Goal: Use online tool/utility: Utilize a website feature to perform a specific function

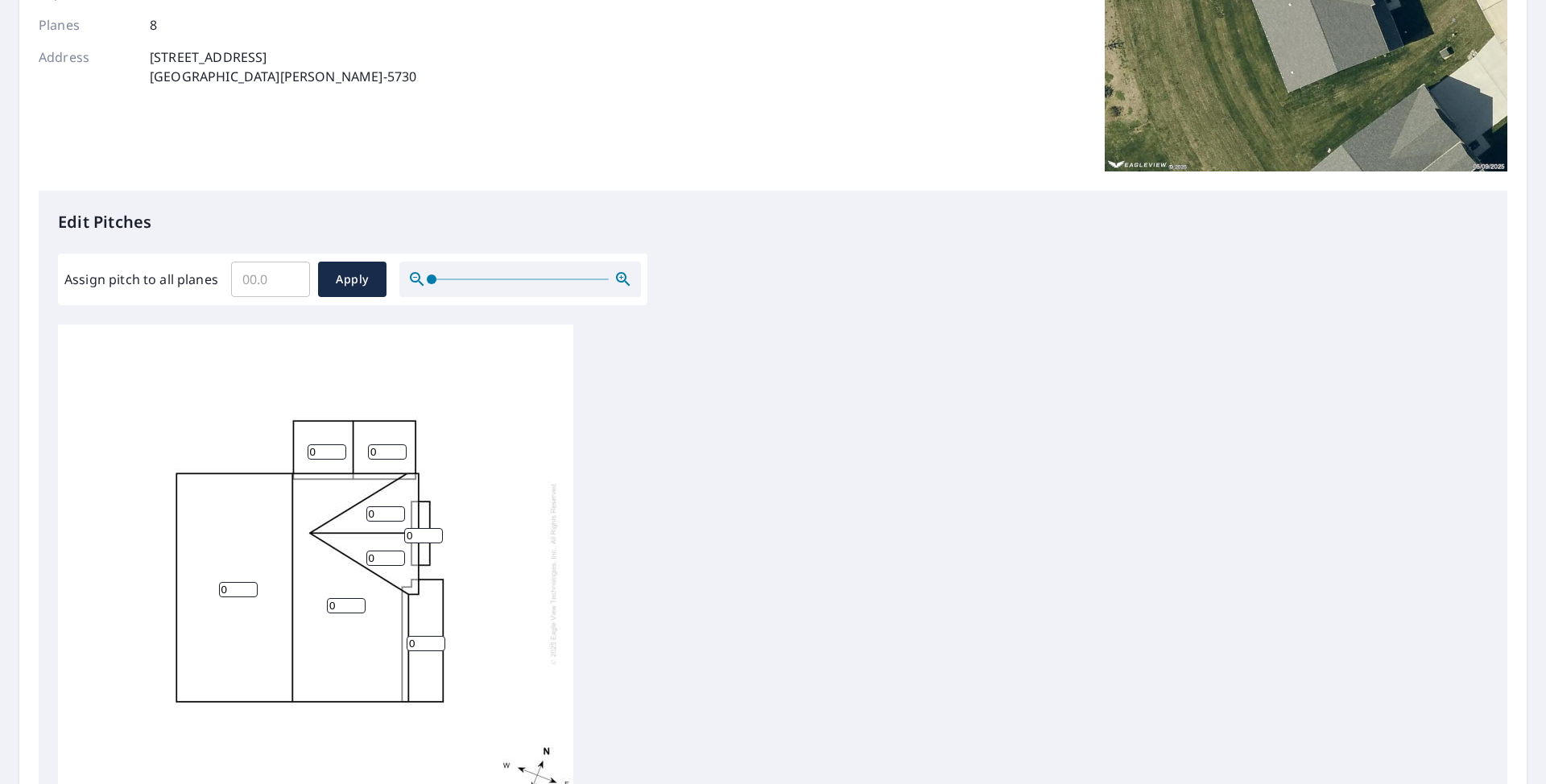
scroll to position [16, 0]
click at [318, 445] on input "0" at bounding box center [327, 452] width 39 height 15
click at [267, 274] on input "Assign pitch to all planes" at bounding box center [271, 280] width 79 height 45
type input "6"
click at [348, 278] on span "Apply" at bounding box center [352, 280] width 43 height 20
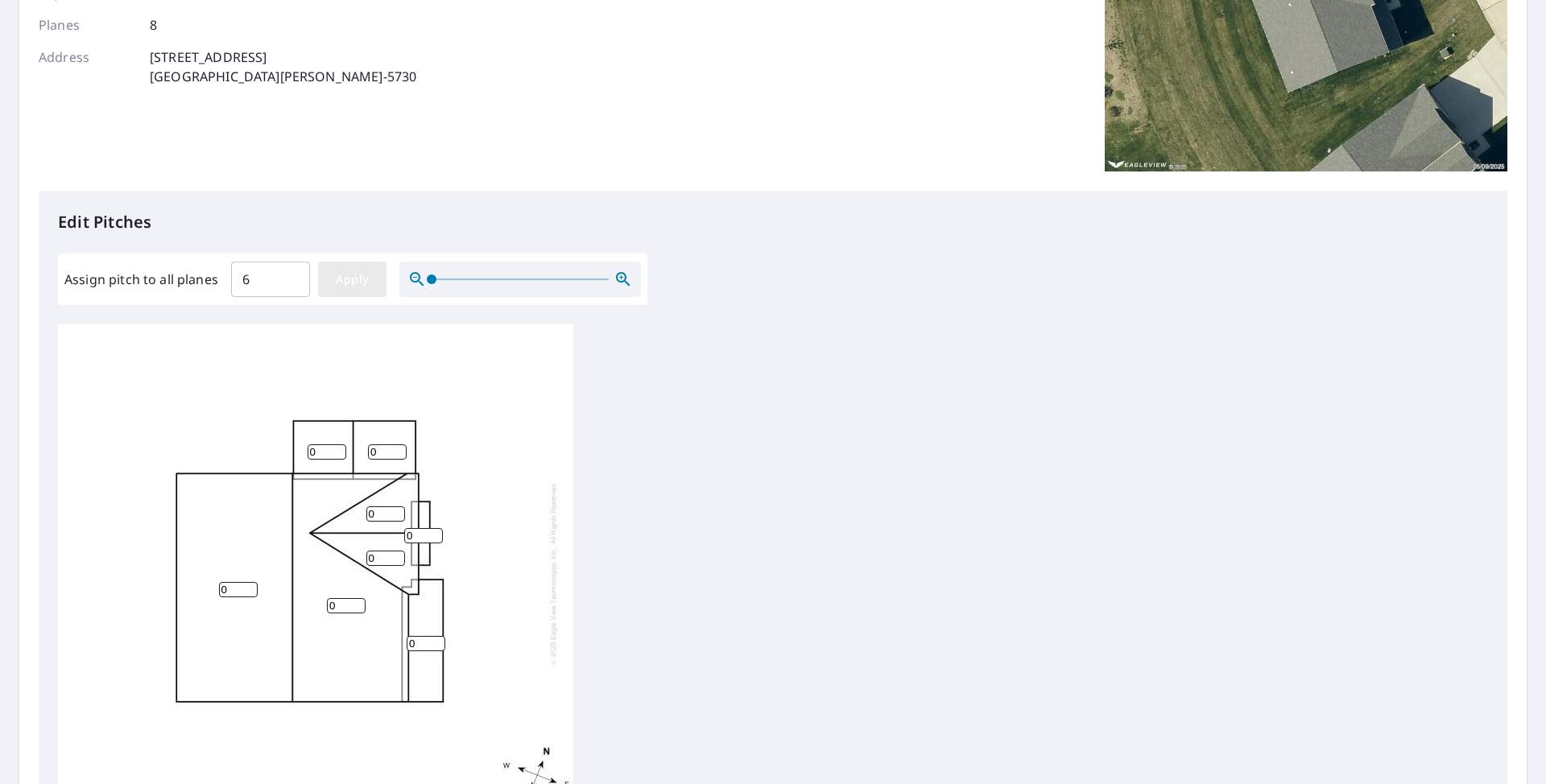
type input "6"
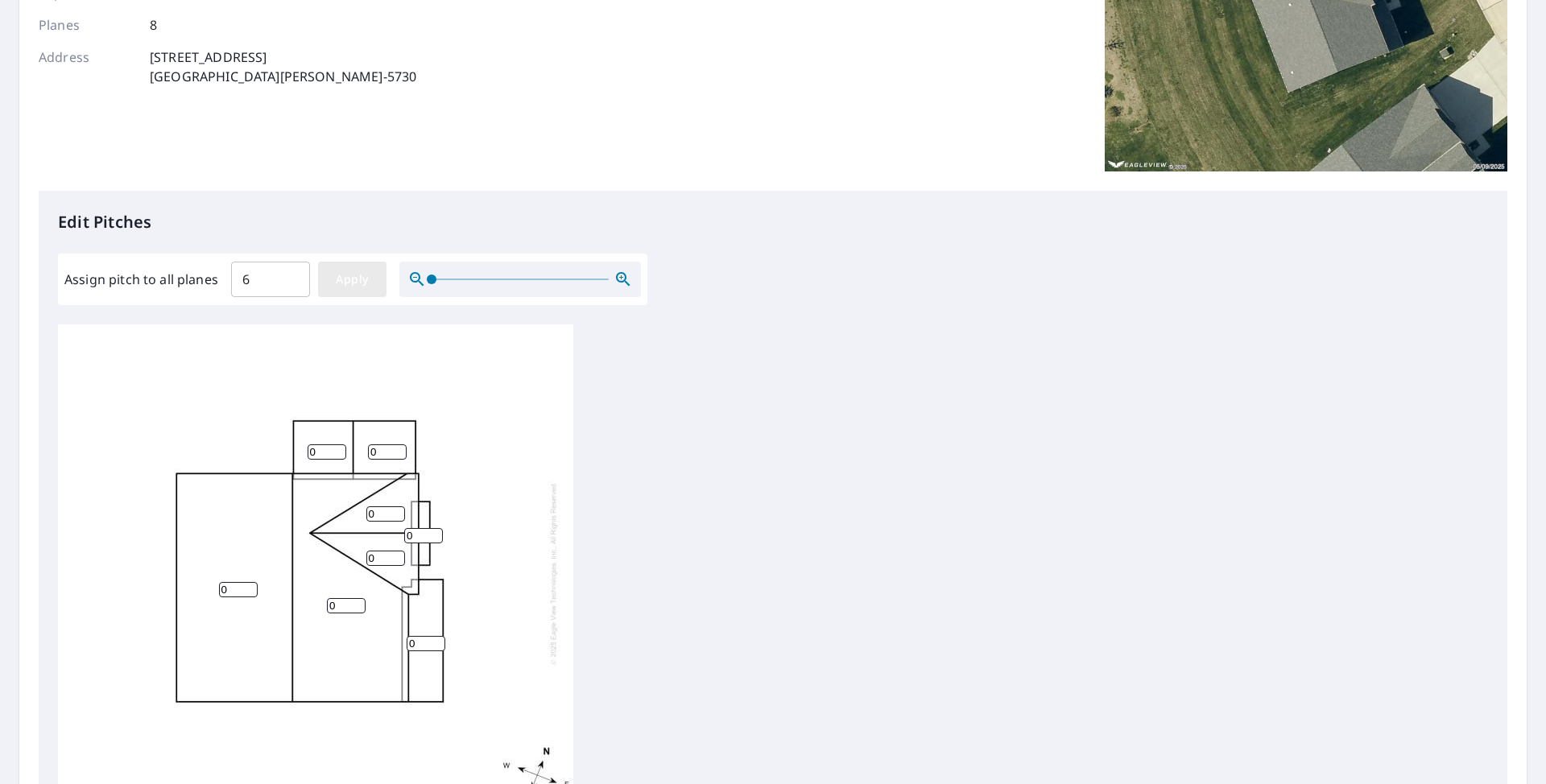
type input "6"
click at [374, 507] on input "6" at bounding box center [386, 514] width 39 height 15
type input "9"
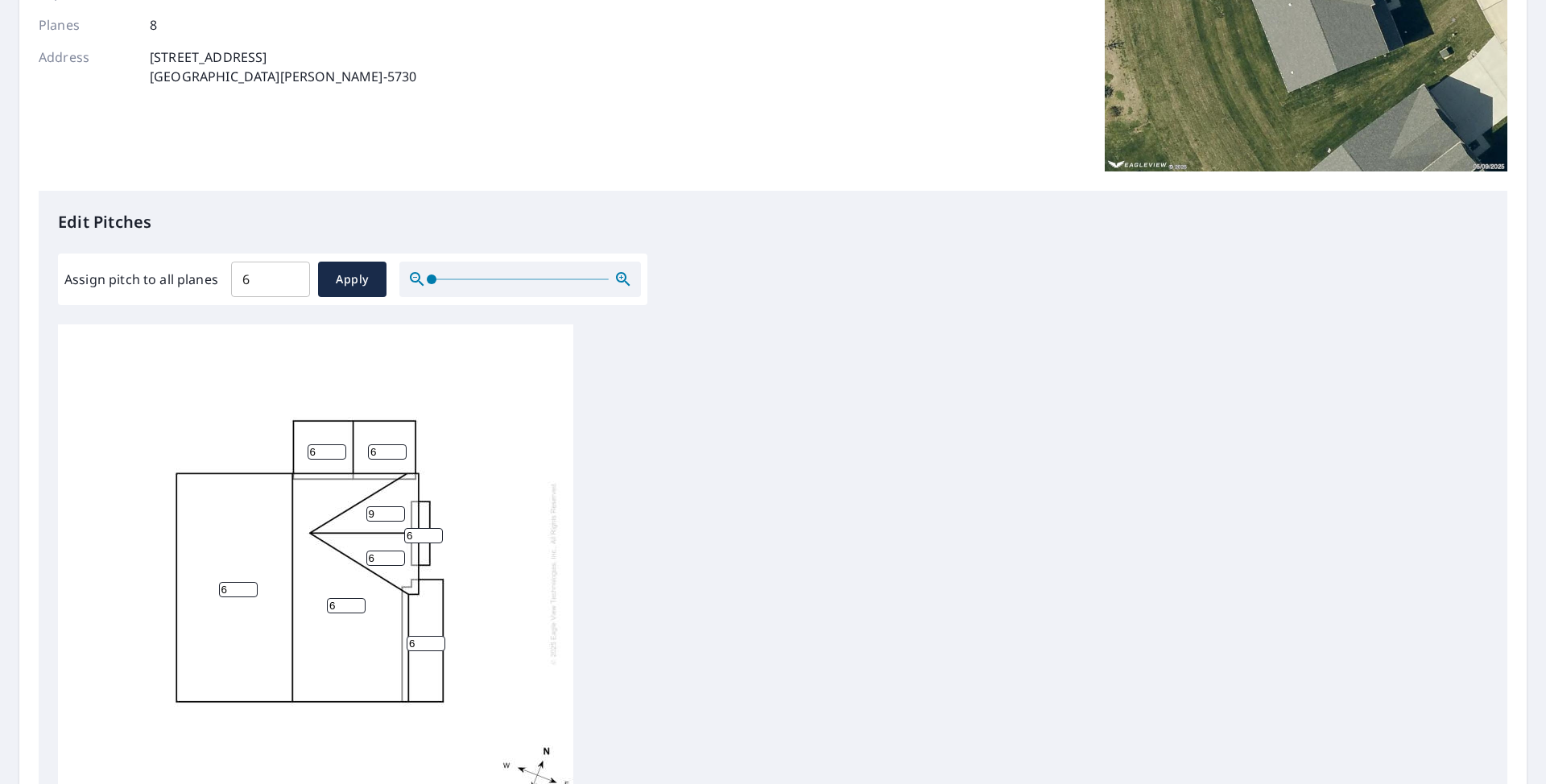
click at [382, 550] on input "6" at bounding box center [386, 558] width 39 height 15
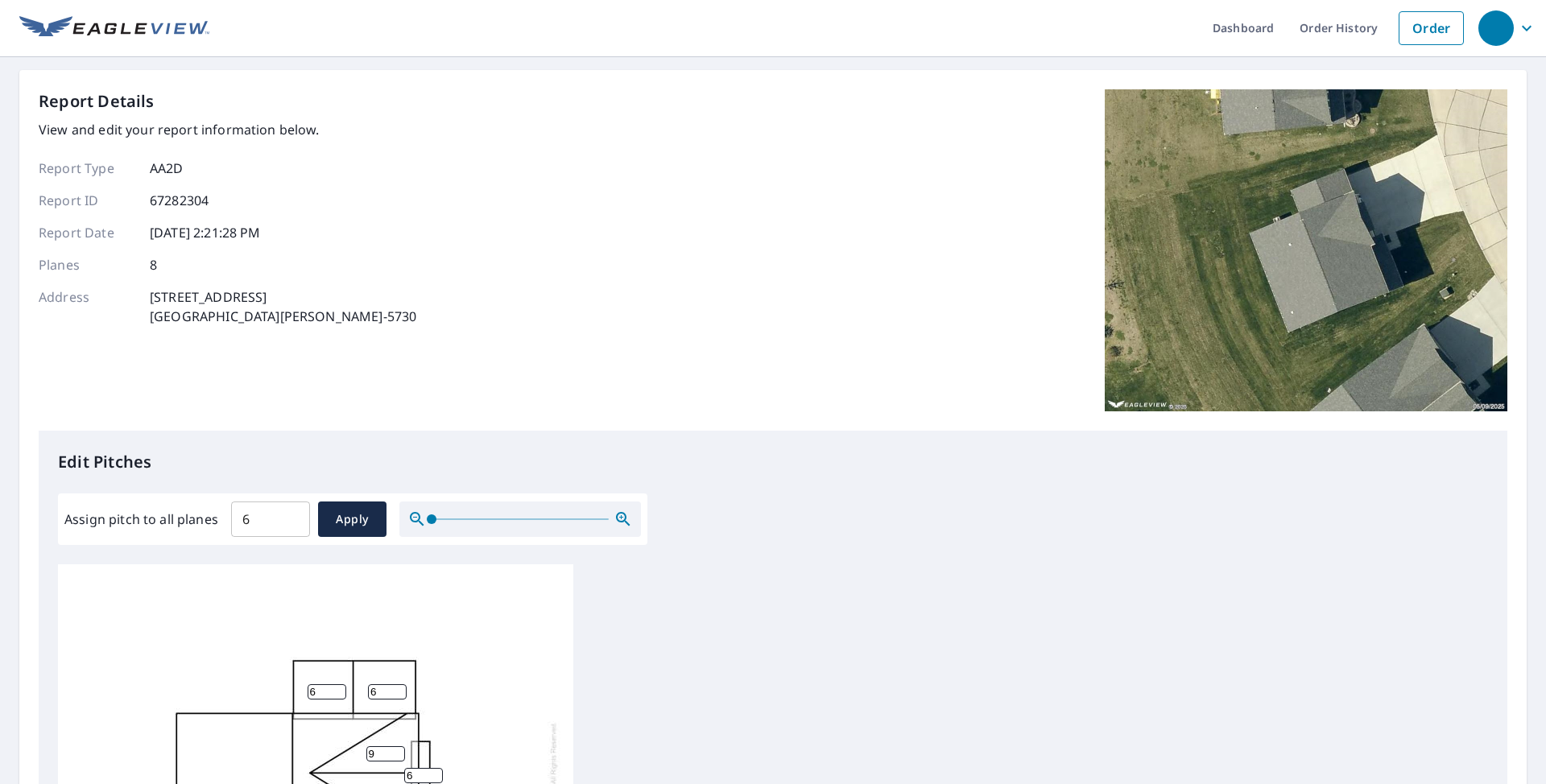
scroll to position [0, 0]
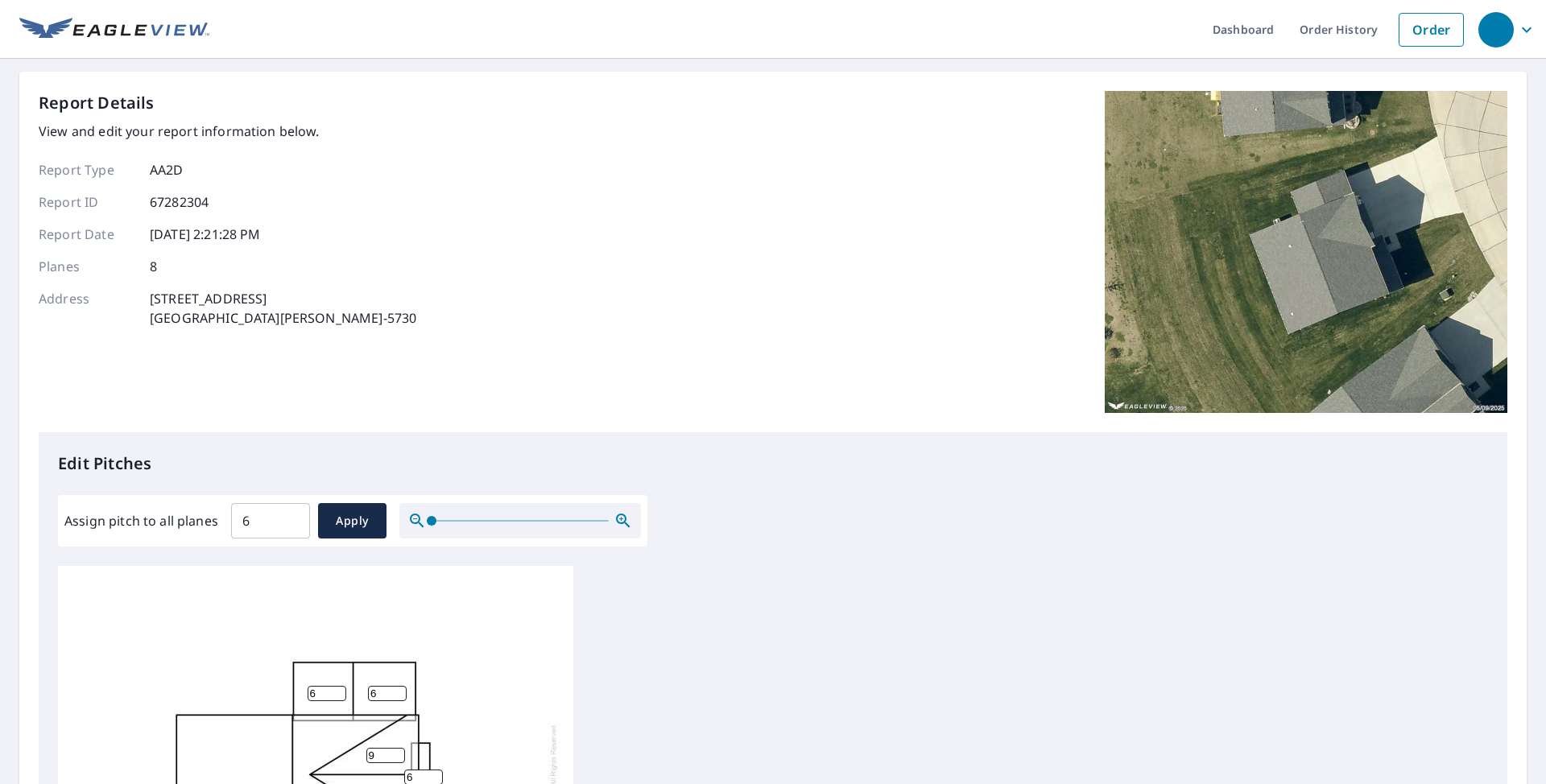
type input "9"
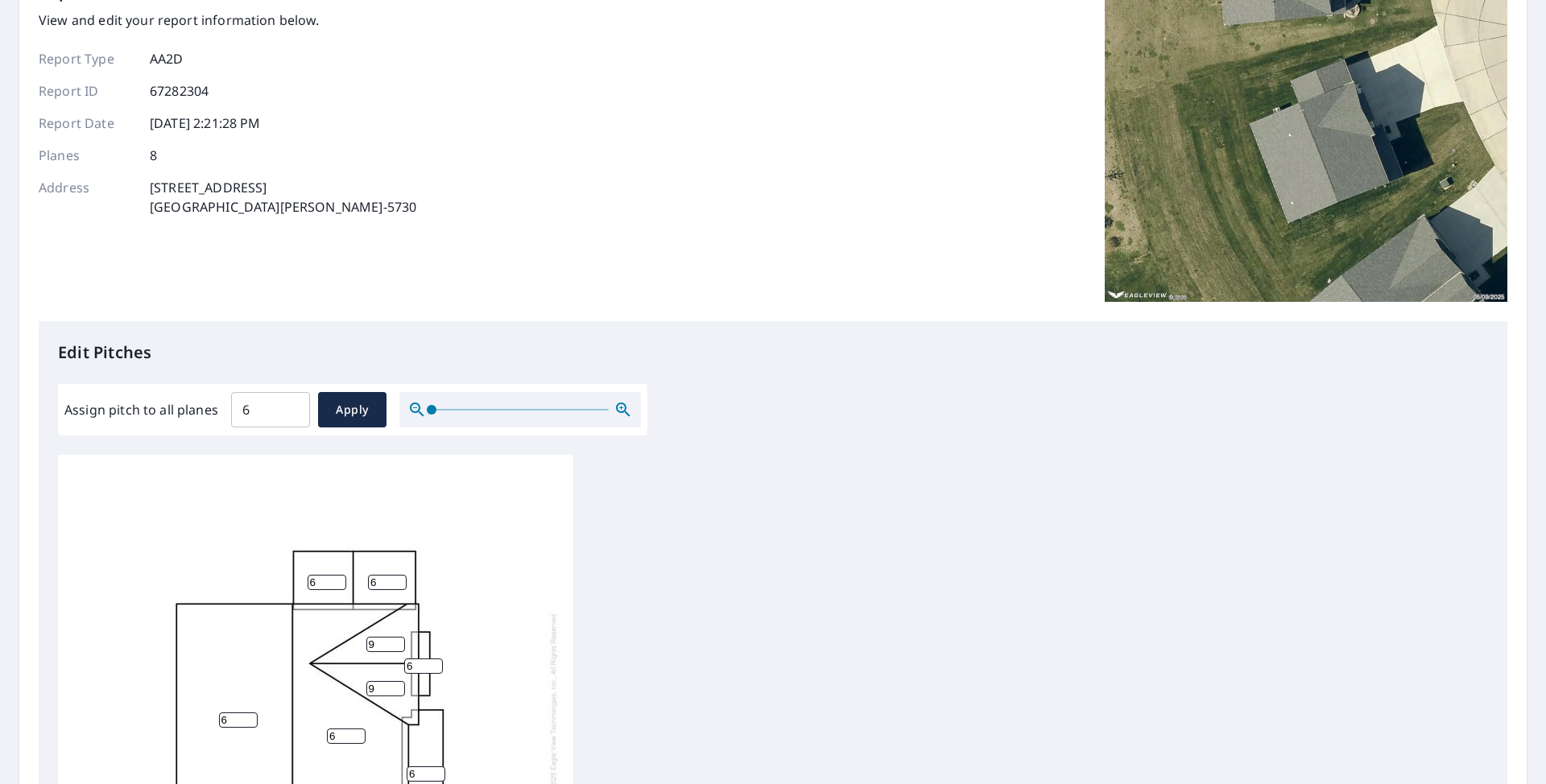
scroll to position [322, 0]
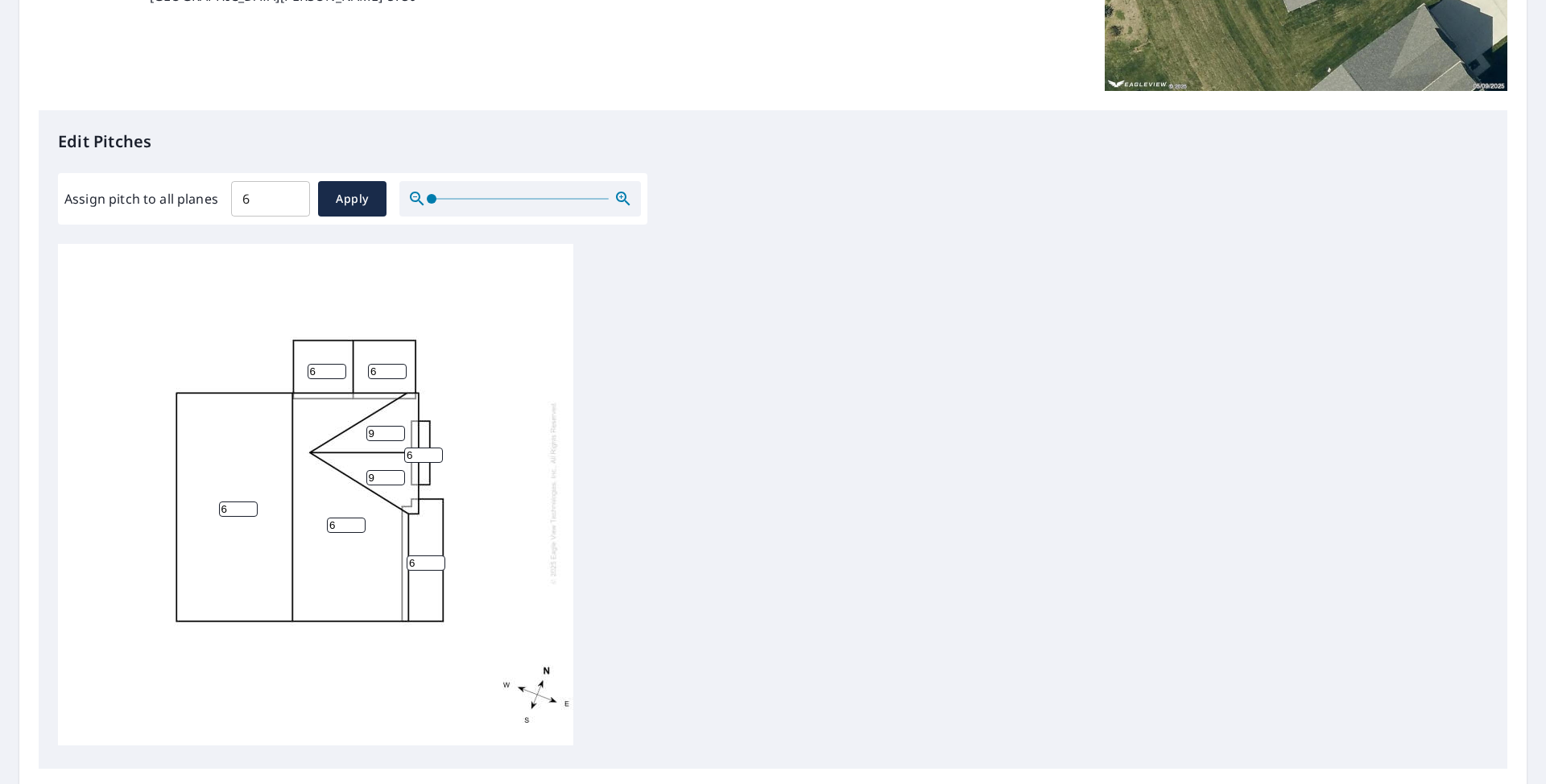
click at [716, 468] on div "6 6 6 9 6 9 6 6" at bounding box center [773, 497] width 1430 height 506
click at [276, 204] on input "6" at bounding box center [271, 199] width 79 height 45
click at [274, 204] on input "6" at bounding box center [271, 199] width 79 height 45
drag, startPoint x: 259, startPoint y: 200, endPoint x: 196, endPoint y: 196, distance: 63.1
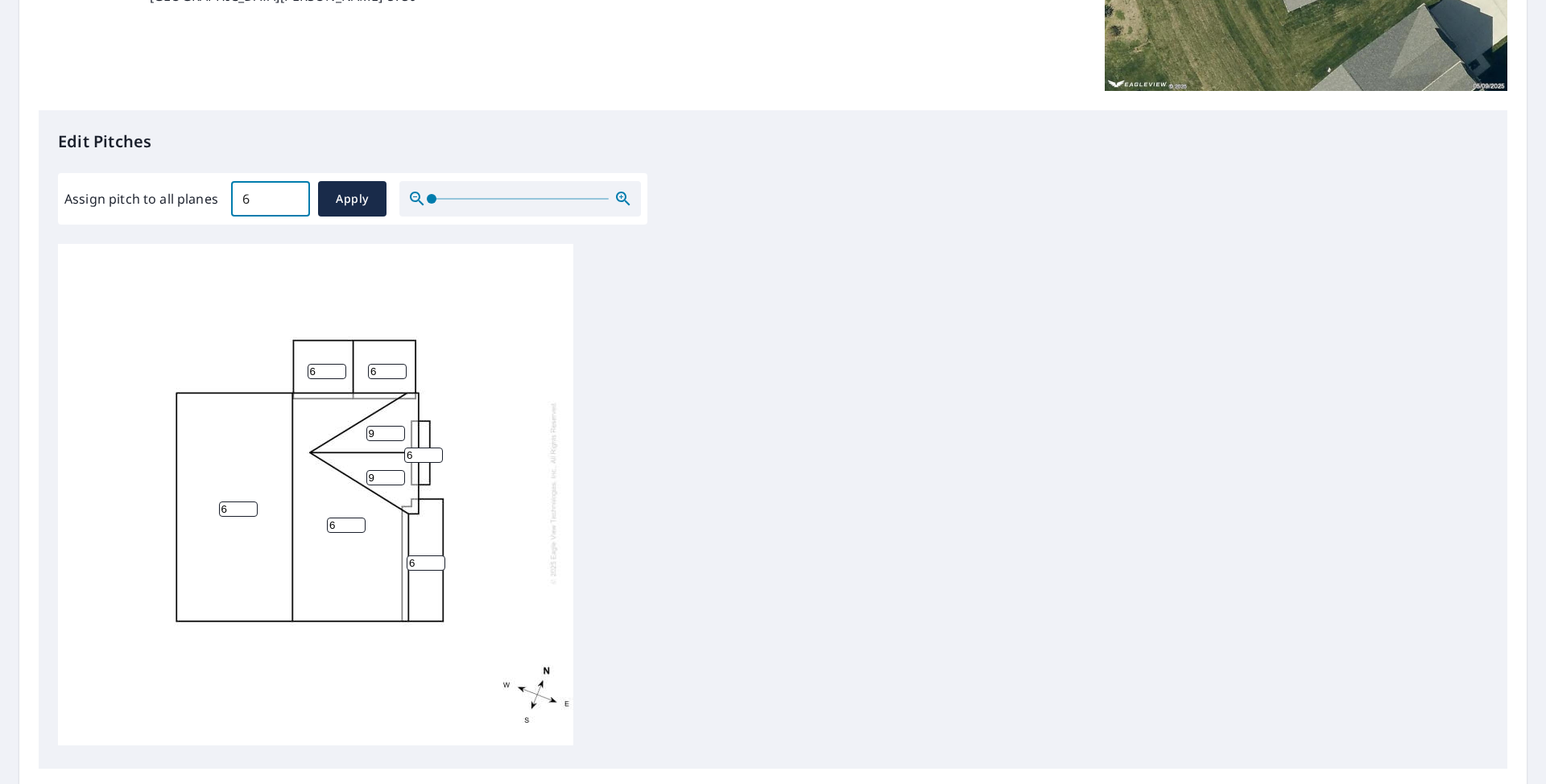
click at [196, 195] on div "Assign pitch to all planes 6 ​ Apply" at bounding box center [353, 199] width 577 height 36
click at [641, 351] on div "6 6 6 9 6 9 6 6" at bounding box center [773, 497] width 1430 height 506
click at [584, 340] on div "6 6 6 9 6 9 6 6" at bounding box center [773, 497] width 1430 height 506
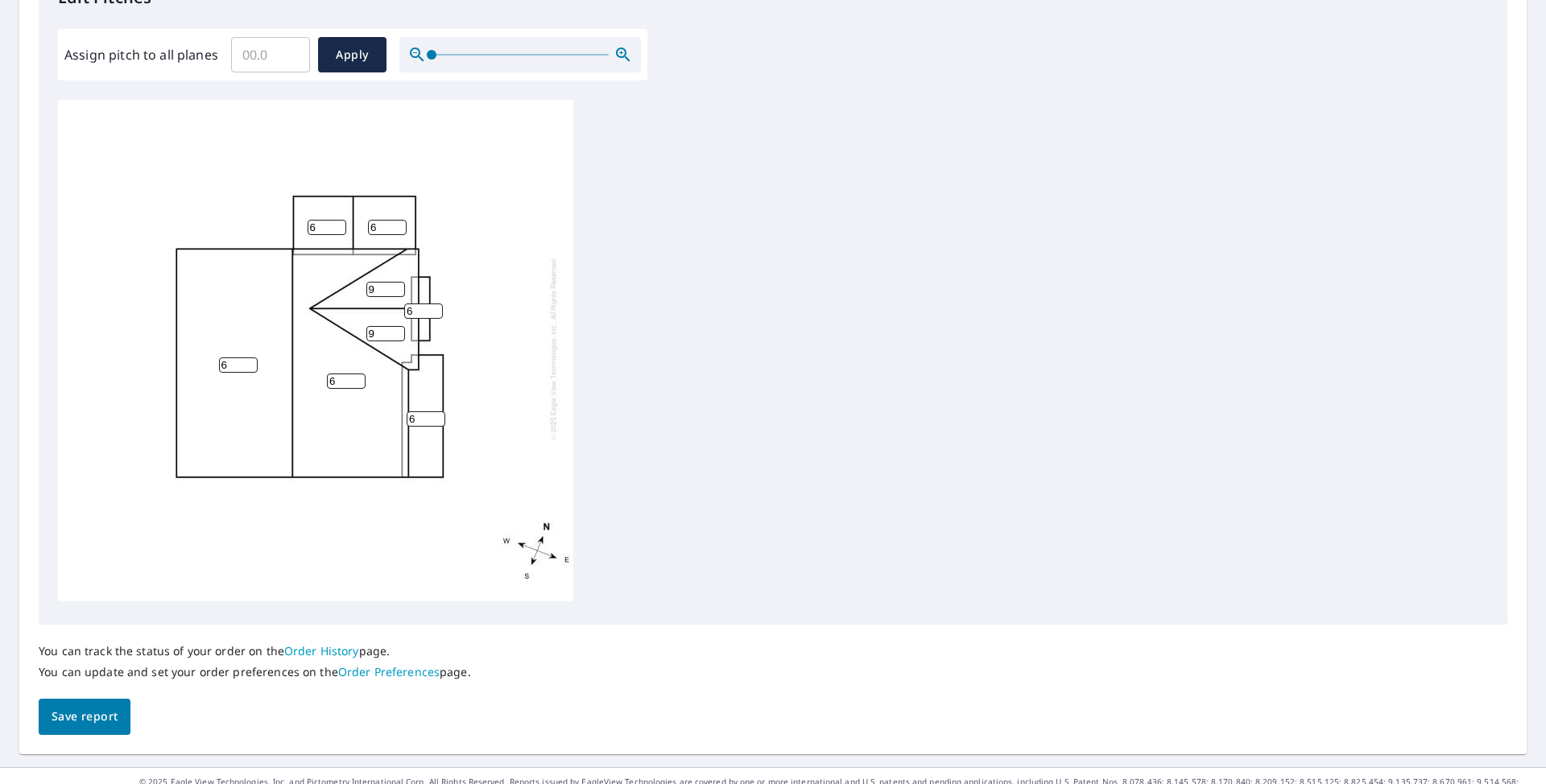
scroll to position [491, 0]
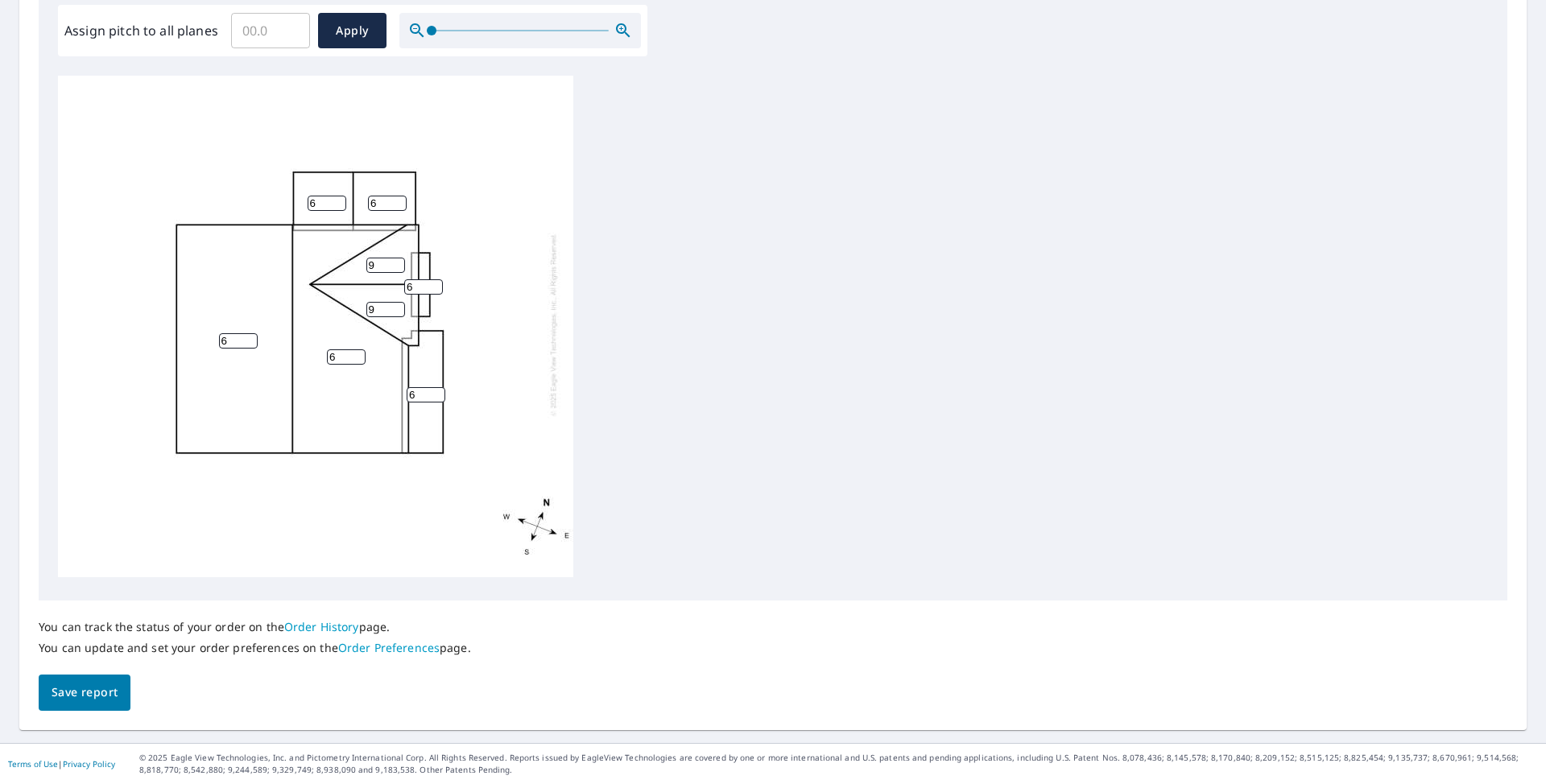
click at [82, 679] on span "Save report" at bounding box center [85, 693] width 66 height 20
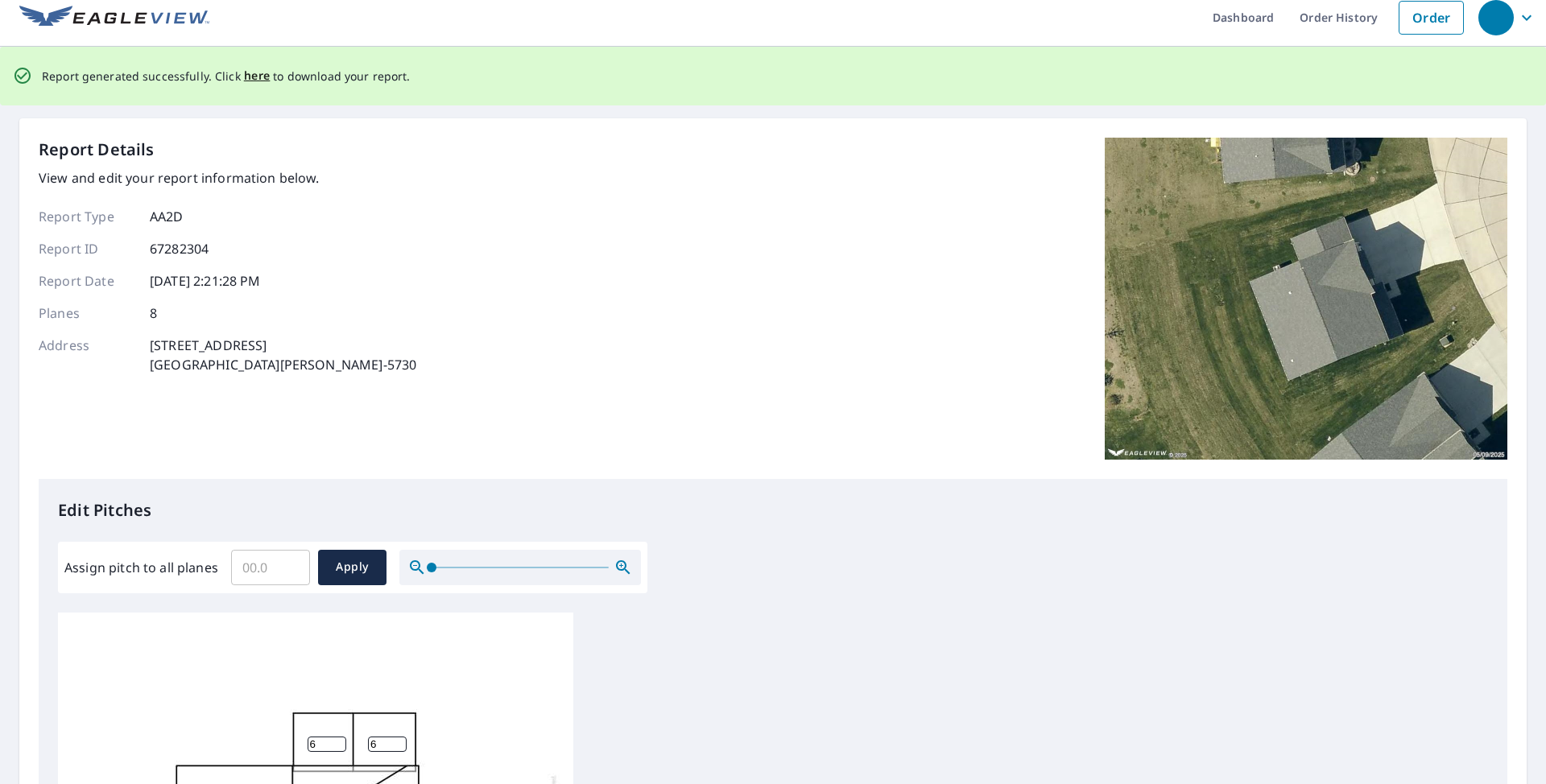
scroll to position [0, 0]
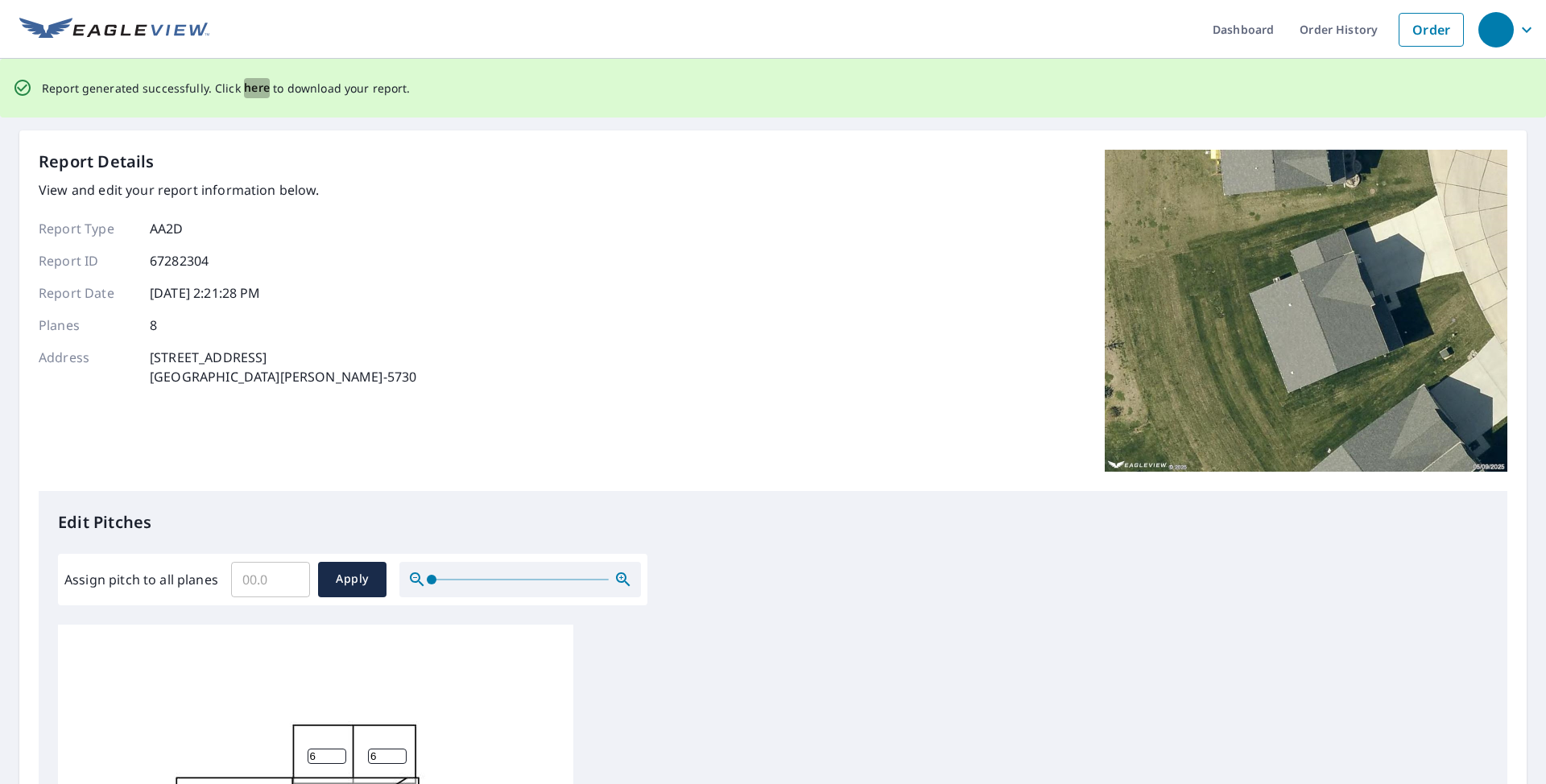
click at [260, 87] on span "here" at bounding box center [257, 88] width 27 height 20
